Goal: Task Accomplishment & Management: Use online tool/utility

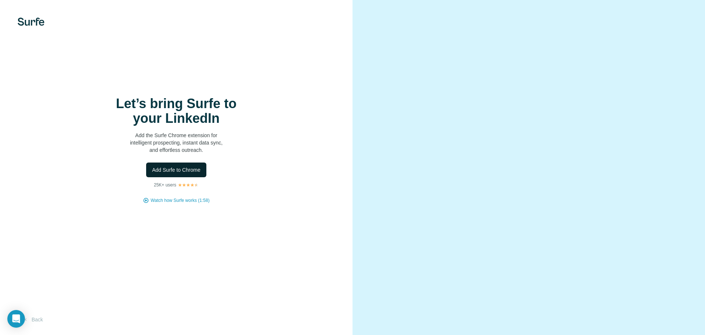
click at [159, 170] on span "Add Surfe to Chrome" at bounding box center [176, 169] width 48 height 7
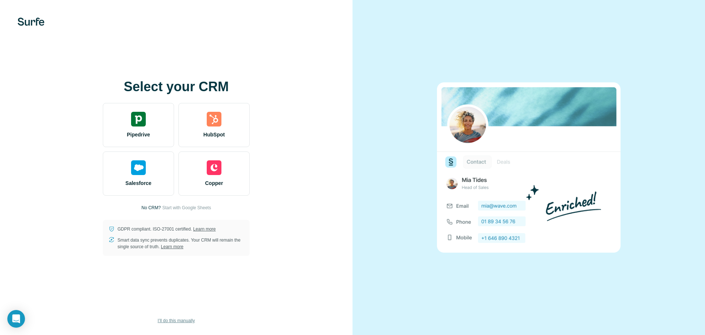
click at [169, 322] on span "I’ll do this manually" at bounding box center [176, 320] width 37 height 7
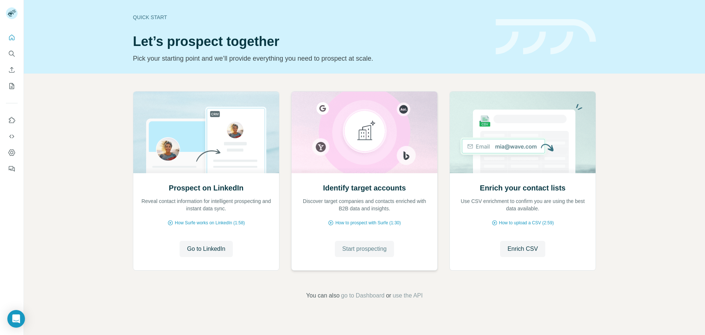
click at [367, 247] on span "Start prospecting" at bounding box center [364, 248] width 44 height 9
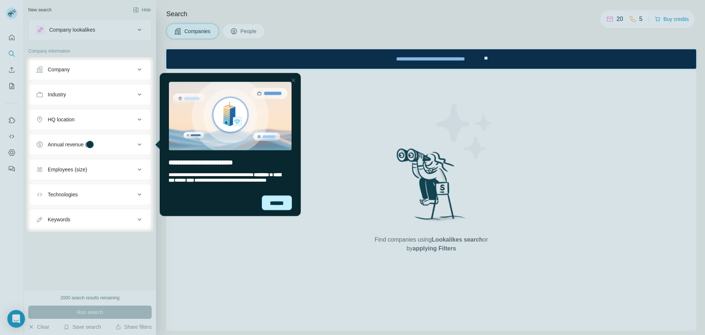
click at [273, 200] on div "******" at bounding box center [277, 202] width 30 height 15
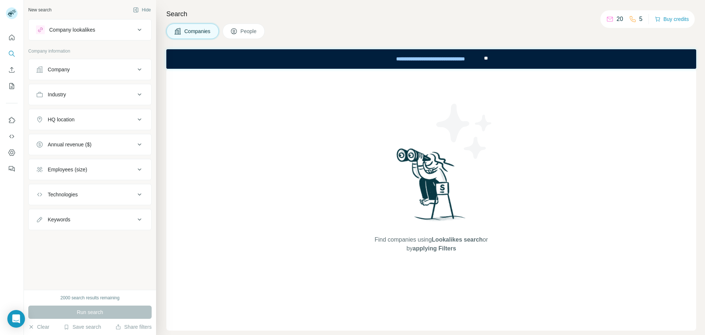
click at [127, 69] on div "Company" at bounding box center [85, 69] width 99 height 7
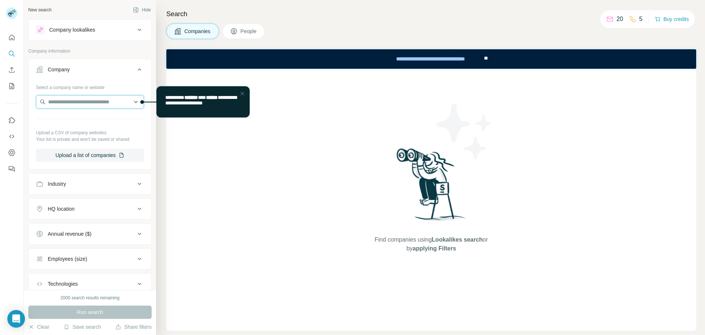
click at [105, 104] on input "text" at bounding box center [90, 101] width 108 height 13
click at [107, 182] on div "Industry" at bounding box center [85, 183] width 99 height 7
click at [94, 206] on div at bounding box center [86, 202] width 91 height 12
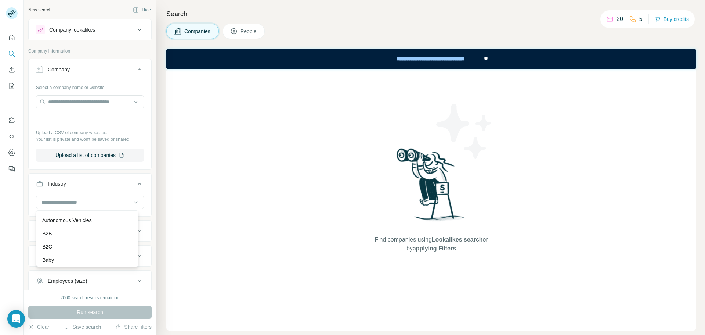
click at [90, 237] on div "B2B" at bounding box center [87, 233] width 90 height 7
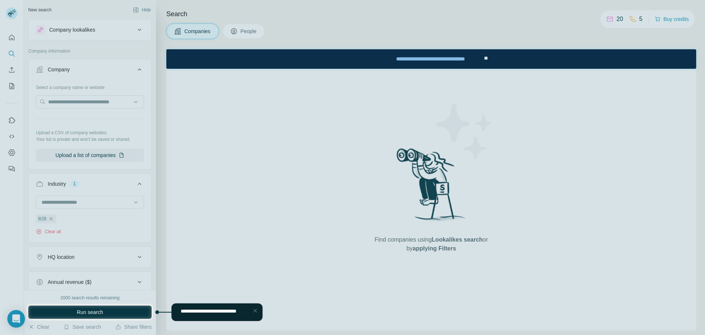
click at [255, 309] on div at bounding box center [255, 310] width 9 height 9
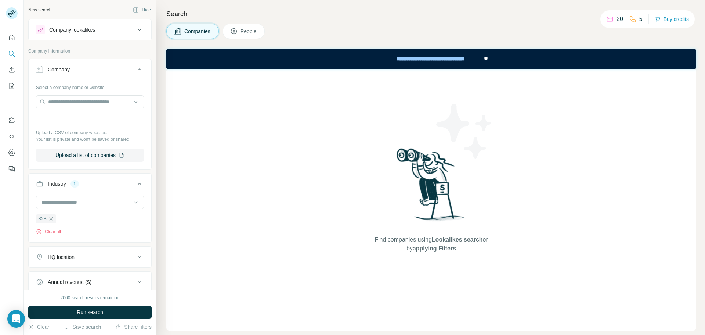
click at [135, 257] on icon at bounding box center [139, 256] width 9 height 9
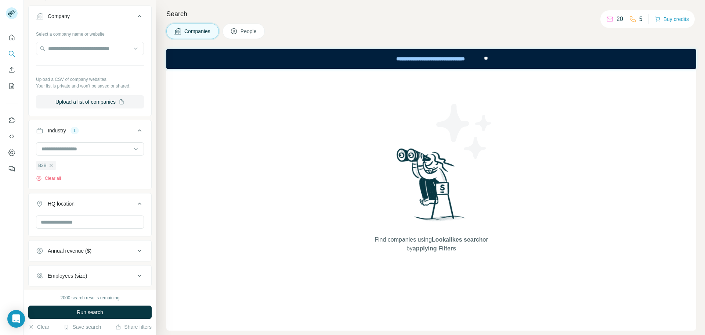
scroll to position [110, 0]
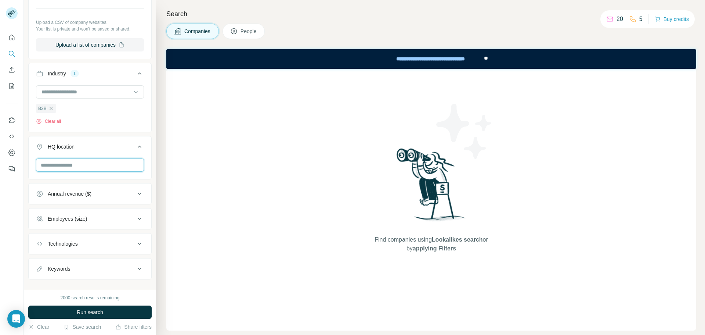
click at [80, 168] on input "text" at bounding box center [90, 164] width 108 height 13
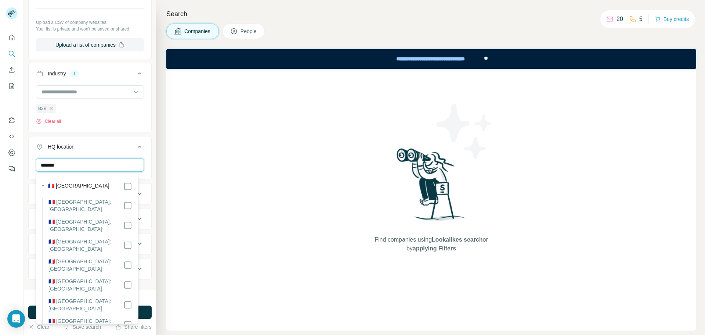
drag, startPoint x: 68, startPoint y: 165, endPoint x: 17, endPoint y: 167, distance: 51.4
click at [18, 169] on div "New search Hide Company lookalikes Company information Company Select a company…" at bounding box center [352, 167] width 705 height 335
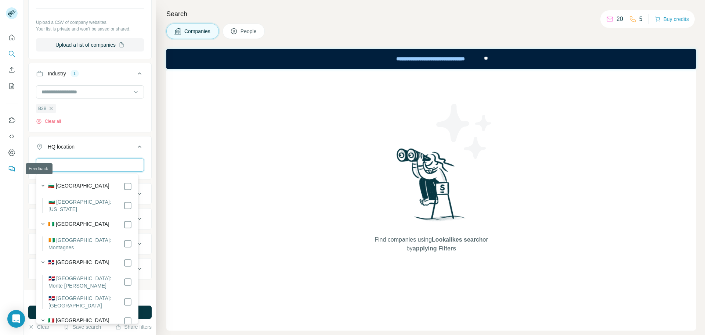
type input "*"
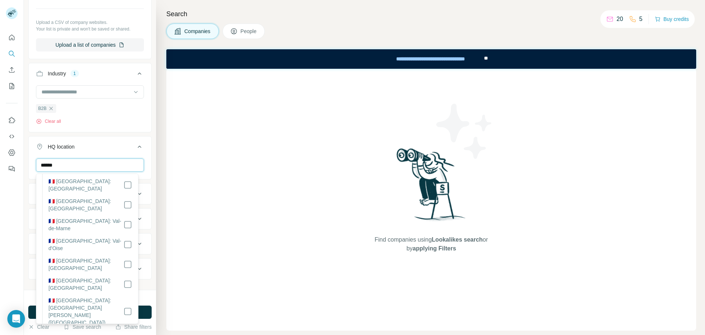
scroll to position [1395, 0]
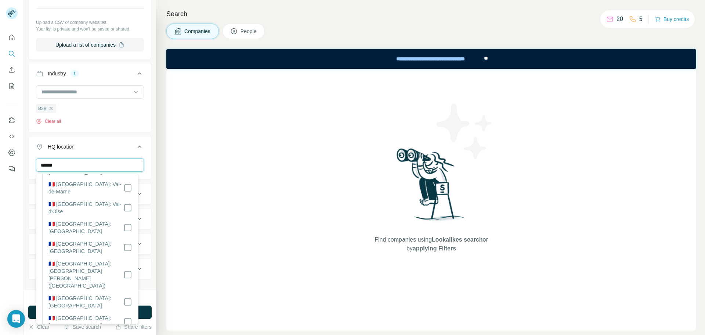
type input "******"
click at [138, 147] on icon at bounding box center [140, 146] width 4 height 2
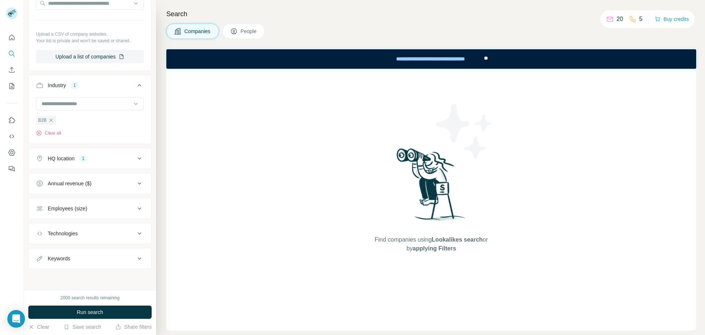
scroll to position [99, 0]
click at [135, 232] on icon at bounding box center [139, 233] width 9 height 9
click at [138, 234] on icon at bounding box center [140, 233] width 4 height 2
click at [107, 313] on button "Run search" at bounding box center [89, 311] width 123 height 13
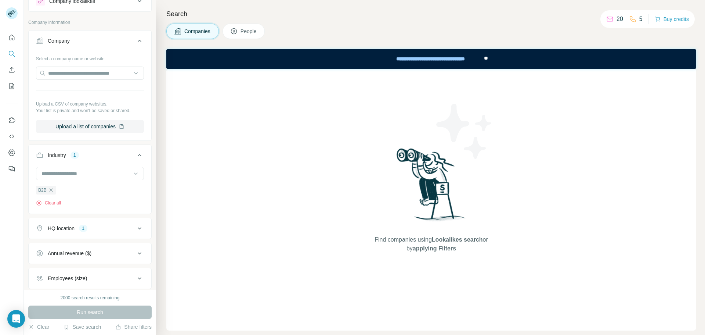
scroll to position [25, 0]
click at [138, 44] on icon at bounding box center [140, 44] width 4 height 2
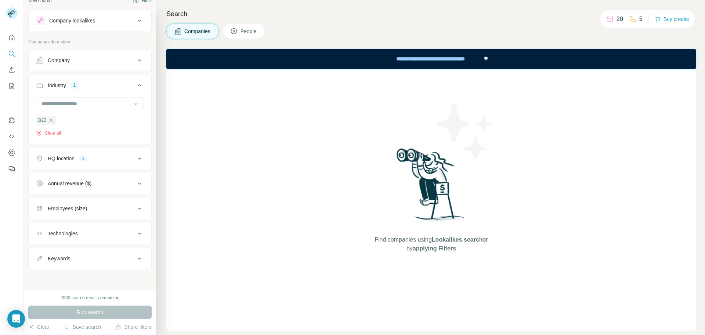
click at [104, 205] on div "Employees (size)" at bounding box center [85, 208] width 99 height 7
click at [42, 250] on icon at bounding box center [40, 251] width 9 height 9
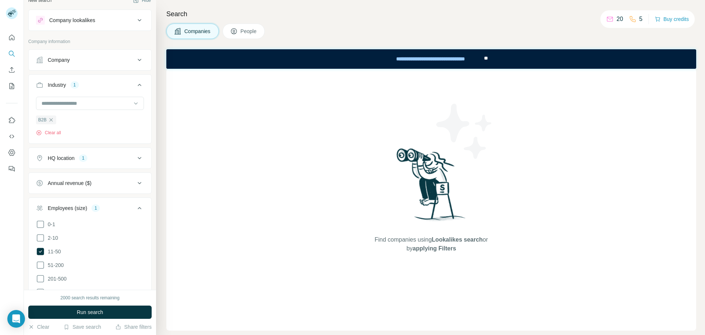
click at [75, 315] on button "Run search" at bounding box center [89, 311] width 123 height 13
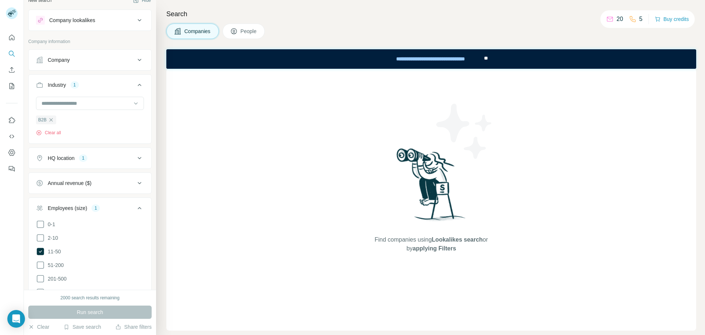
click at [138, 208] on icon at bounding box center [140, 208] width 4 height 2
click at [127, 235] on div "Technologies" at bounding box center [85, 233] width 99 height 7
drag, startPoint x: 115, startPoint y: 260, endPoint x: 115, endPoint y: 254, distance: 5.9
click at [115, 259] on div at bounding box center [90, 254] width 123 height 19
click at [115, 254] on input "text" at bounding box center [90, 251] width 108 height 13
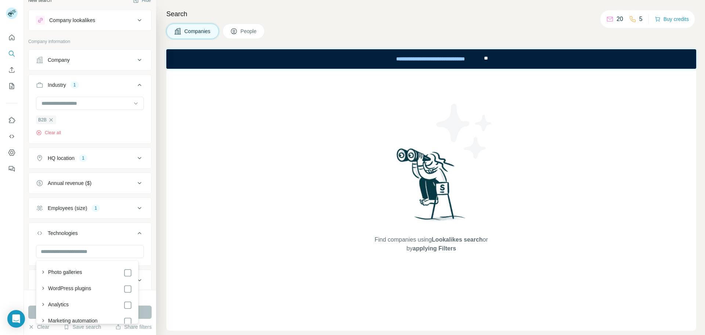
click at [135, 232] on icon at bounding box center [139, 232] width 9 height 9
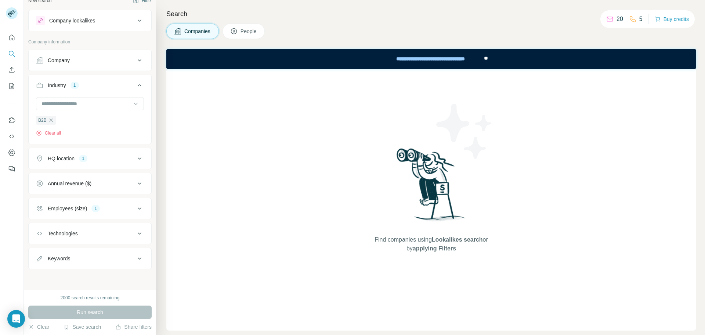
click at [92, 254] on button "Keywords" at bounding box center [90, 258] width 123 height 18
click at [92, 256] on div "Keywords" at bounding box center [85, 257] width 99 height 7
click at [13, 36] on icon "Quick start" at bounding box center [11, 37] width 7 height 7
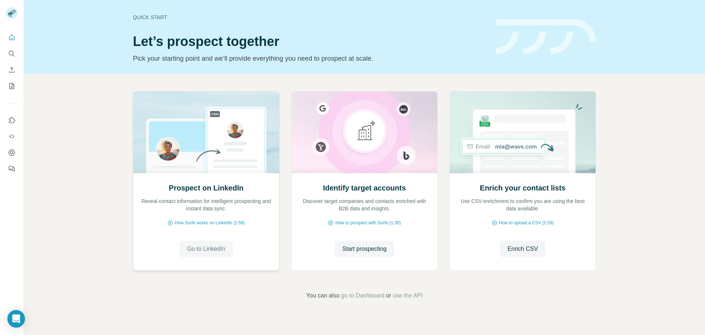
click at [204, 249] on span "Go to LinkedIn" at bounding box center [206, 248] width 38 height 9
click at [12, 53] on icon "Search" at bounding box center [11, 53] width 7 height 7
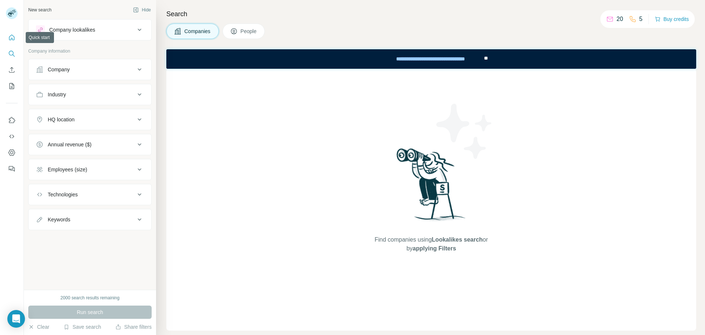
click at [15, 36] on icon "Quick start" at bounding box center [11, 37] width 7 height 7
